Goal: Task Accomplishment & Management: Manage account settings

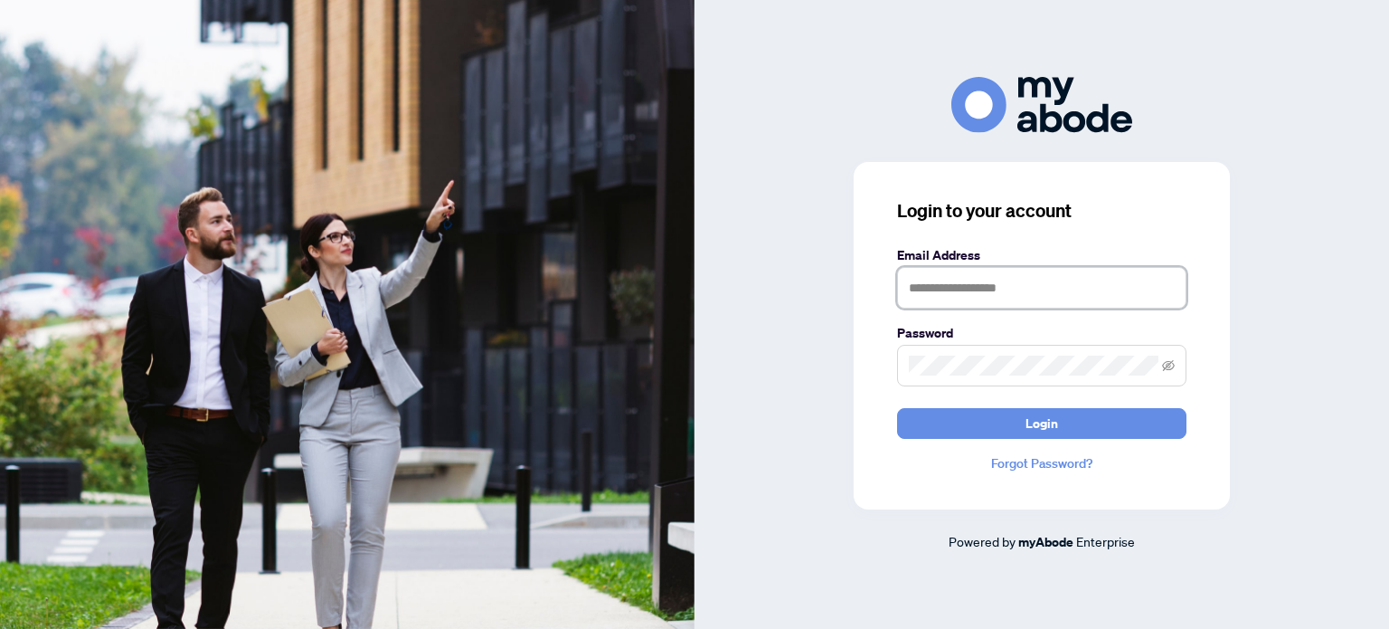
click at [983, 291] on input "text" at bounding box center [1041, 288] width 289 height 42
type input "**********"
click at [897, 408] on button "Login" at bounding box center [1041, 423] width 289 height 31
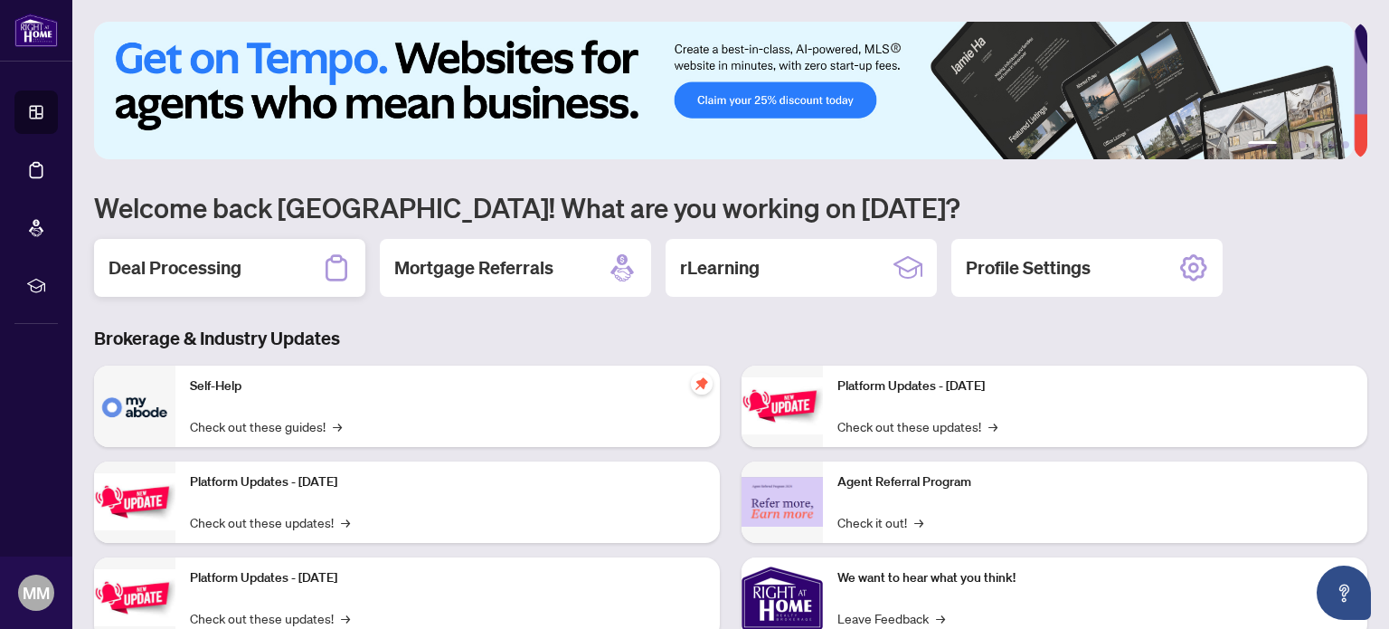
click at [207, 263] on h2 "Deal Processing" at bounding box center [175, 267] width 133 height 25
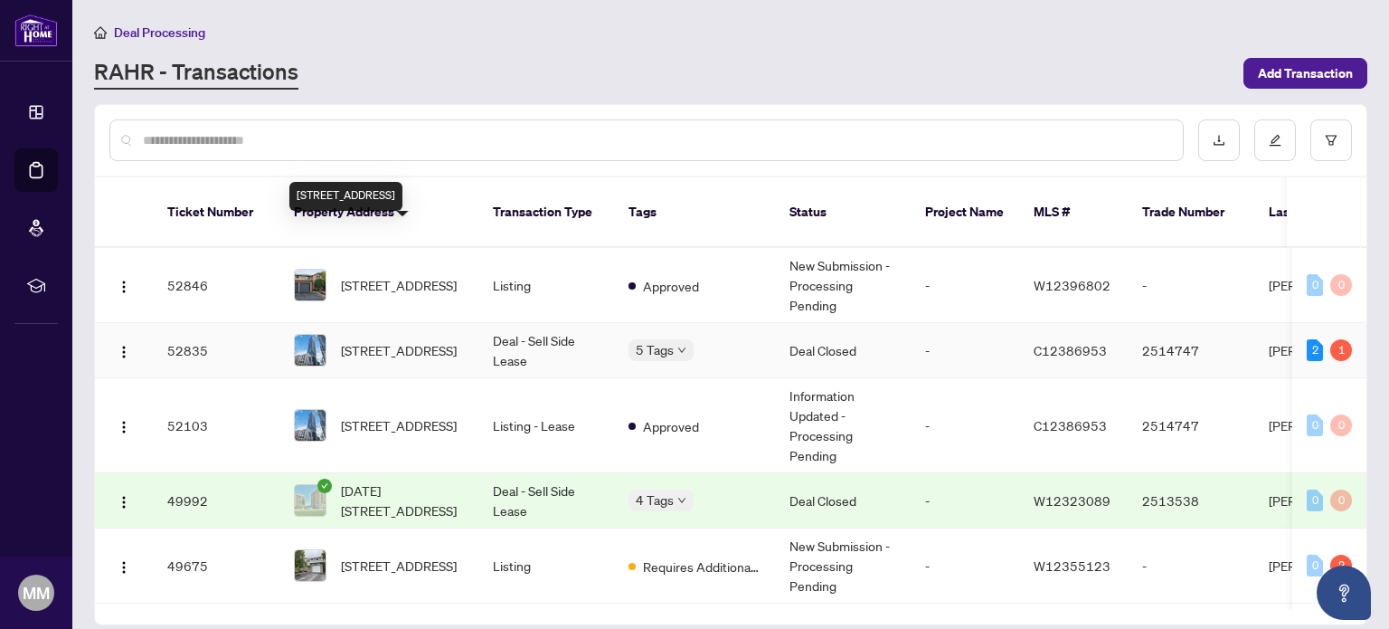
scroll to position [181, 0]
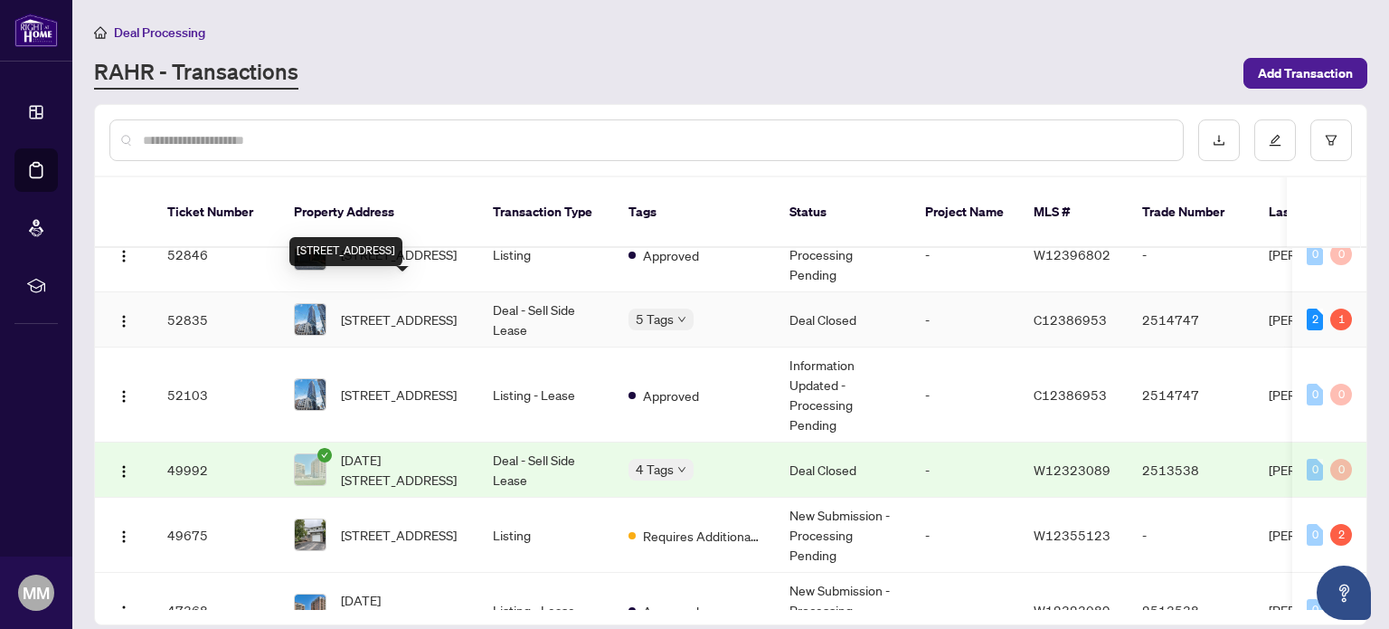
click at [381, 309] on span "4801-89 Church St, Toronto, Ontario M5C 0B7, Canada" at bounding box center [399, 319] width 116 height 20
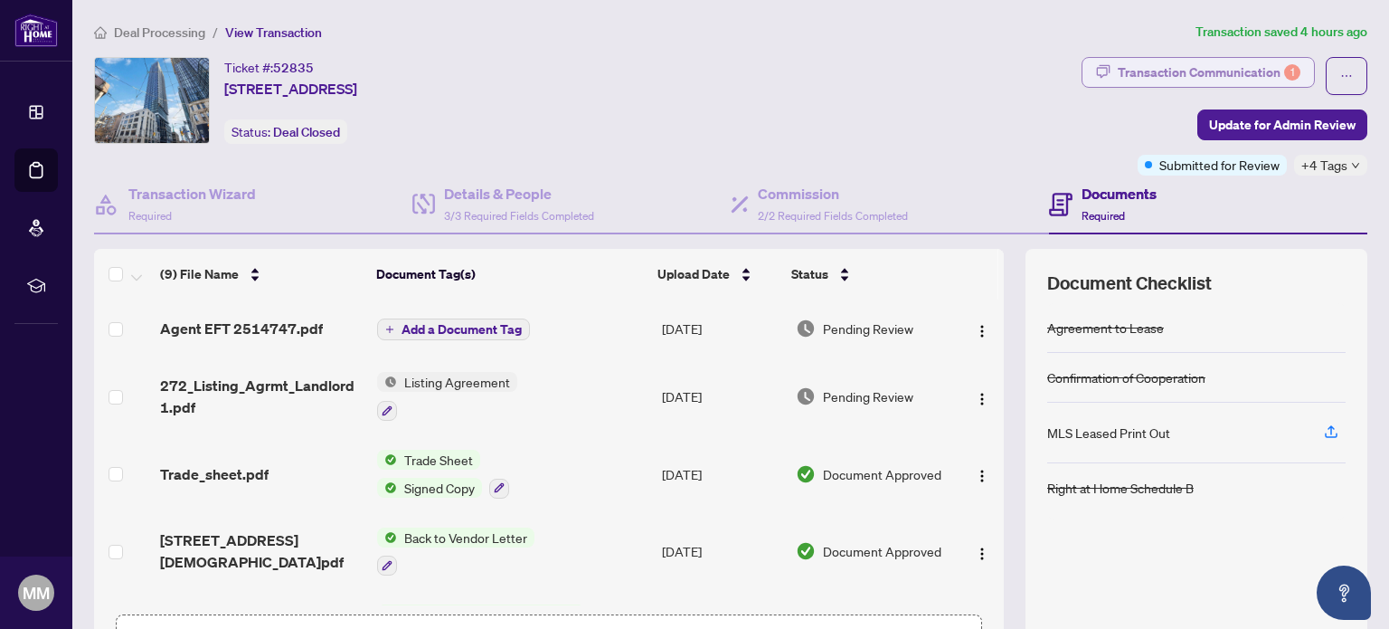
click at [1247, 71] on div "Transaction Communication 1" at bounding box center [1209, 72] width 183 height 29
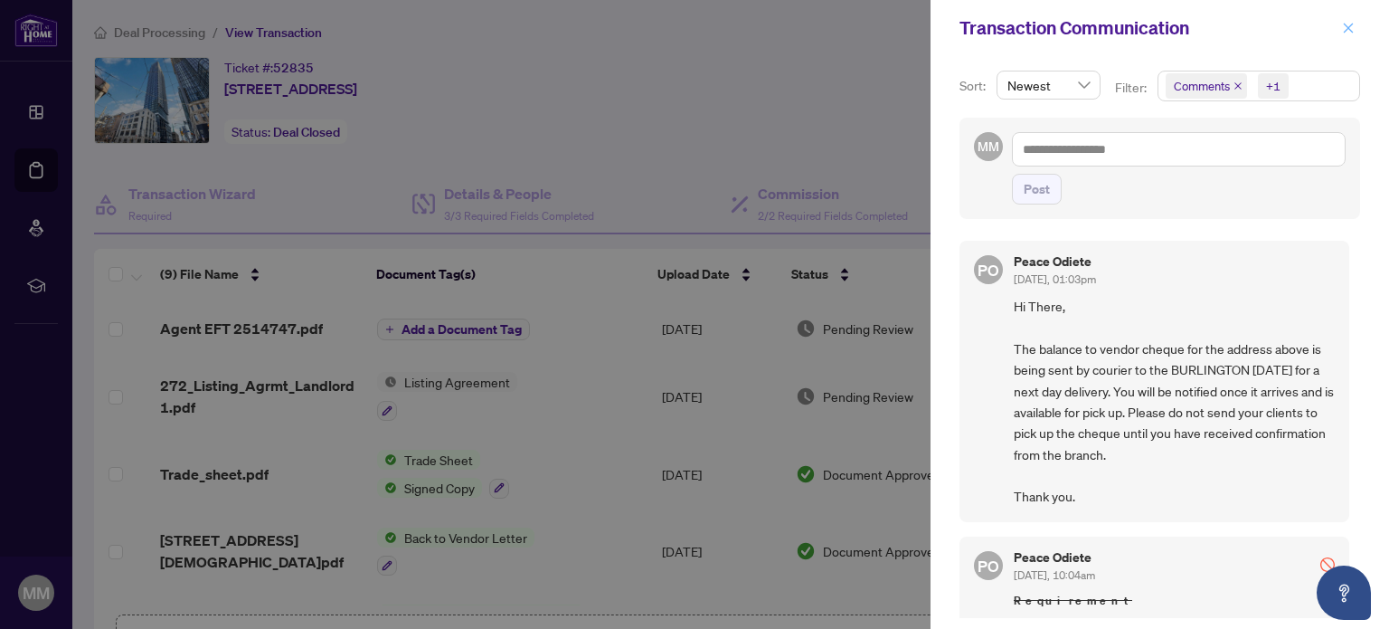
click at [1346, 35] on span "button" at bounding box center [1348, 28] width 13 height 29
